Goal: Find specific page/section: Find specific page/section

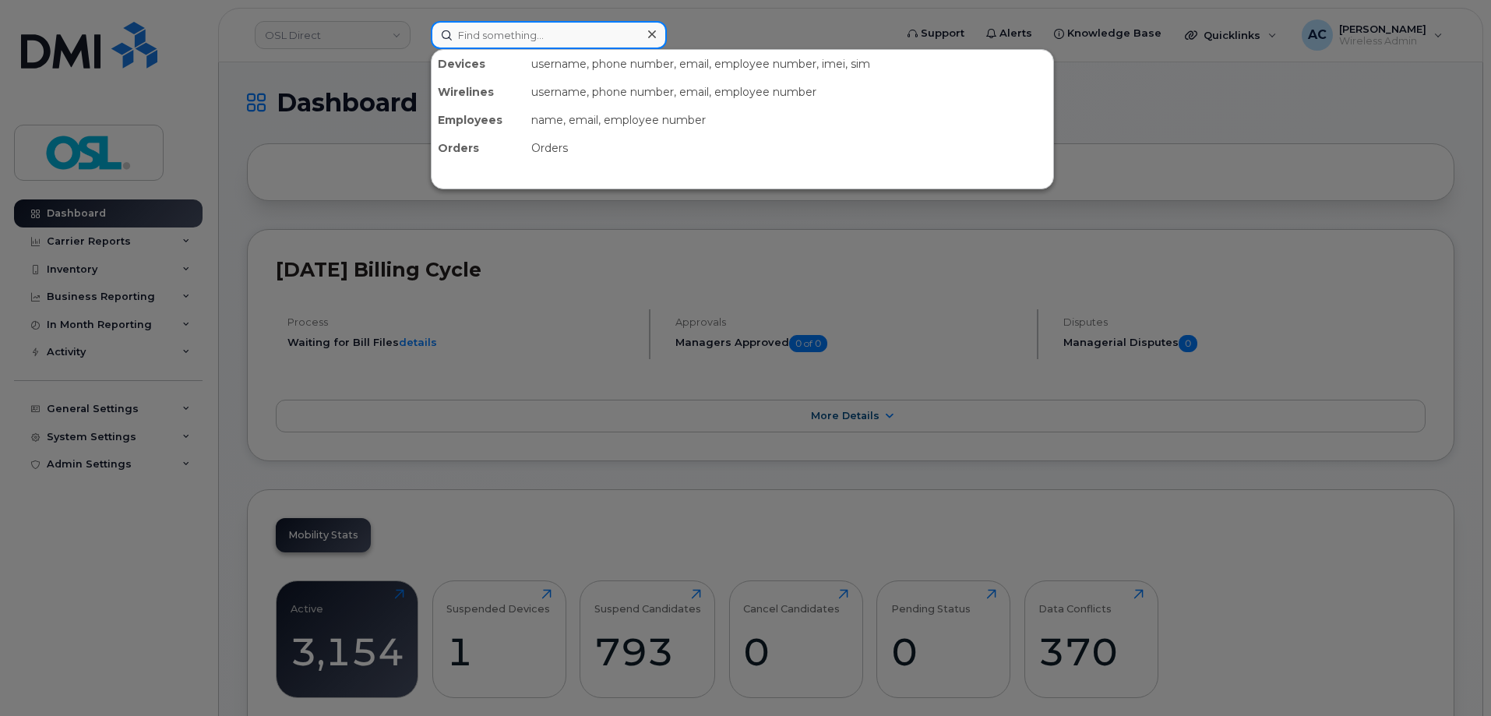
click at [554, 39] on input at bounding box center [549, 35] width 236 height 28
paste input "[PERSON_NAME]"
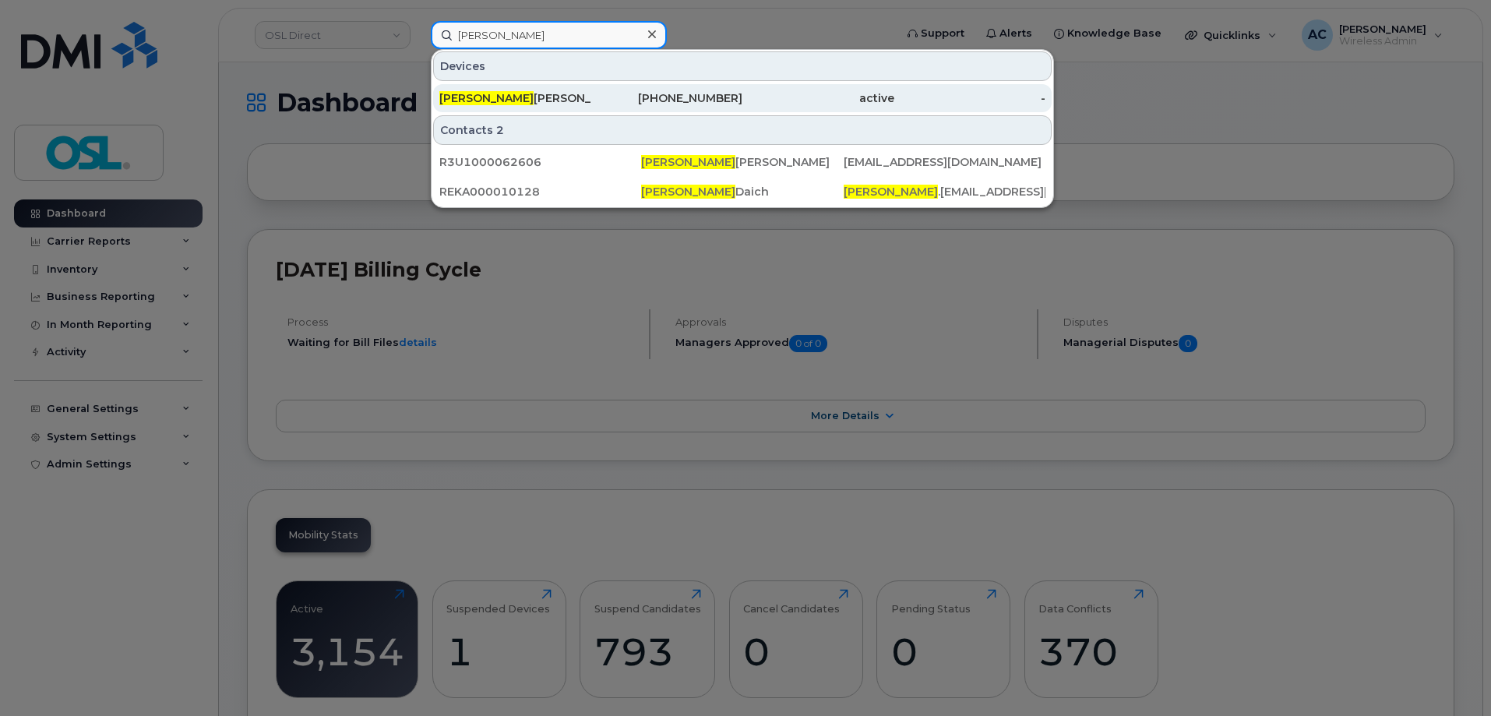
type input "[PERSON_NAME]"
click at [483, 103] on div "[PERSON_NAME]" at bounding box center [515, 98] width 152 height 16
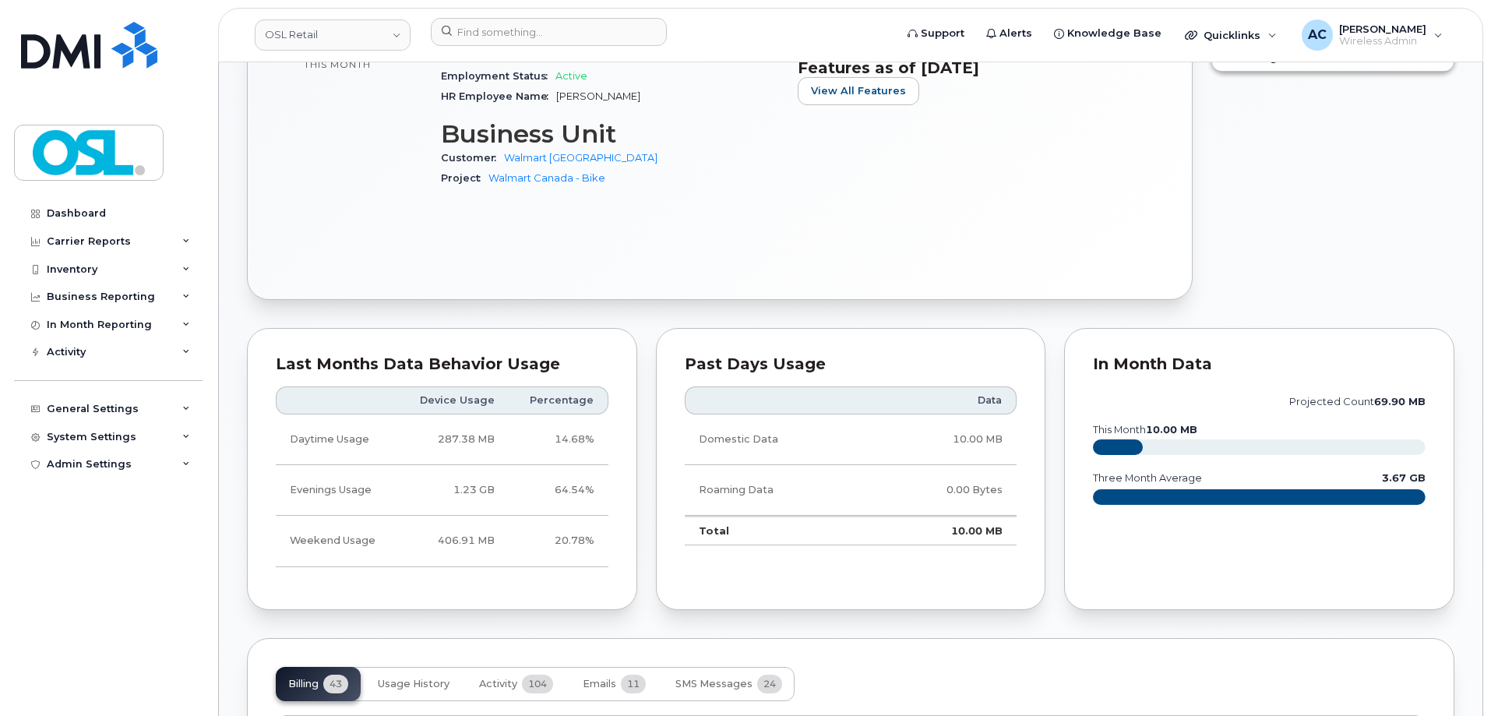
scroll to position [467, 0]
